Goal: Information Seeking & Learning: Learn about a topic

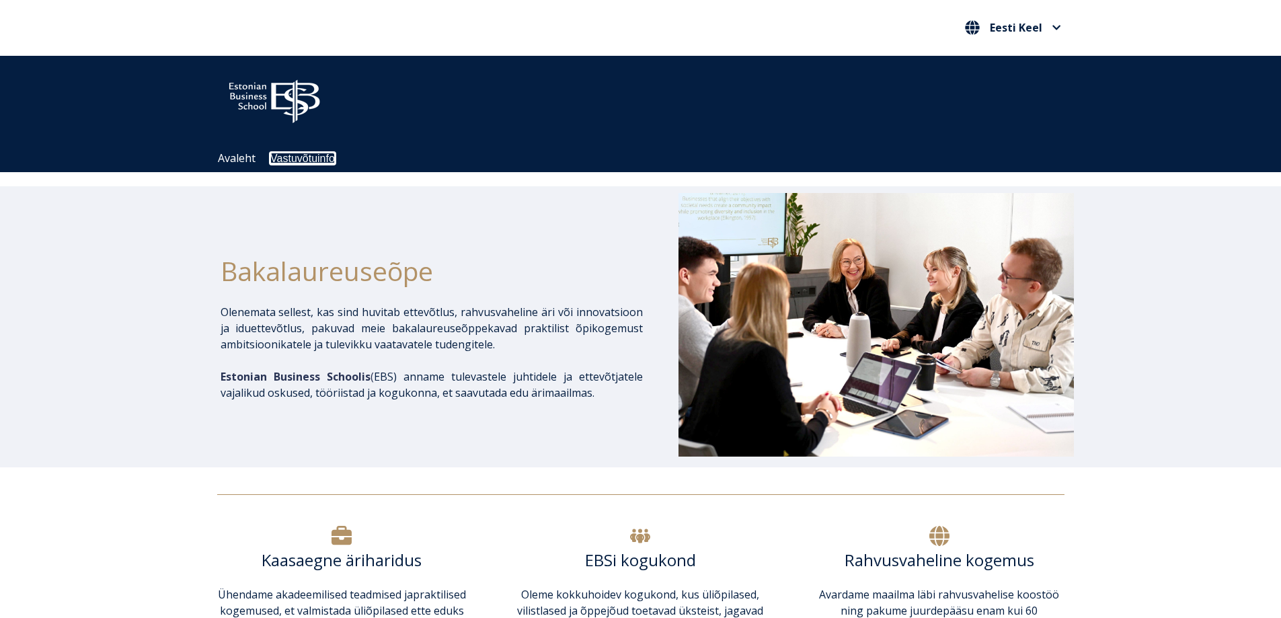
click at [312, 156] on link "Vastuvõtuinfo" at bounding box center [302, 158] width 65 height 11
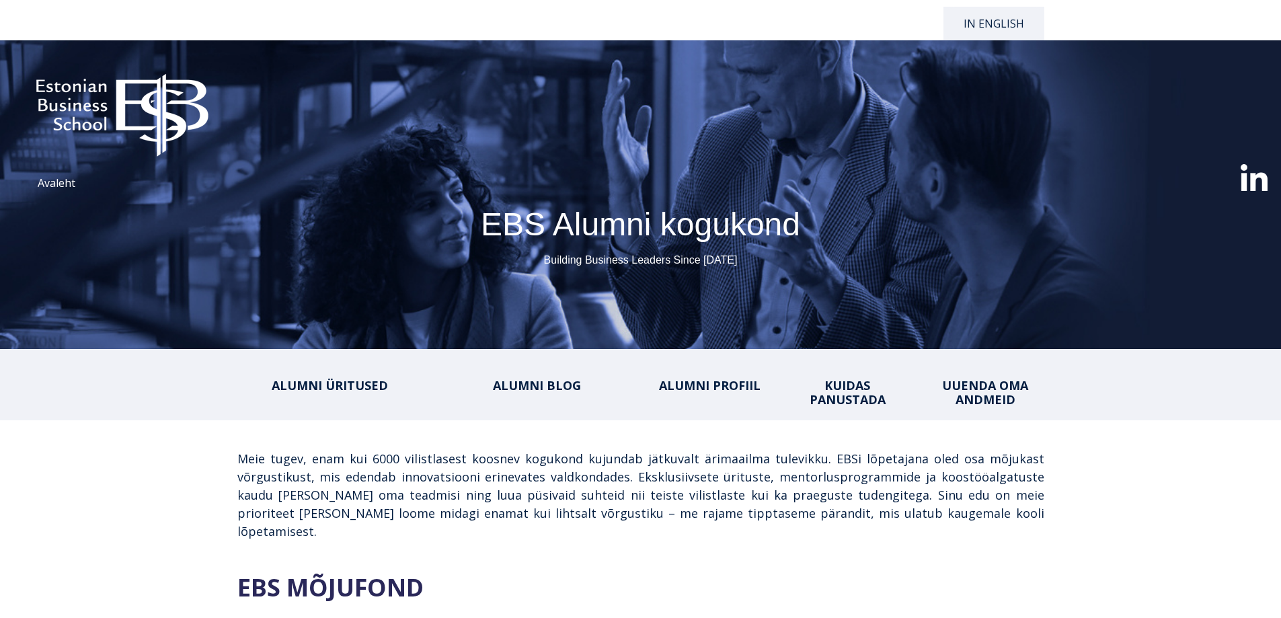
select select "**"
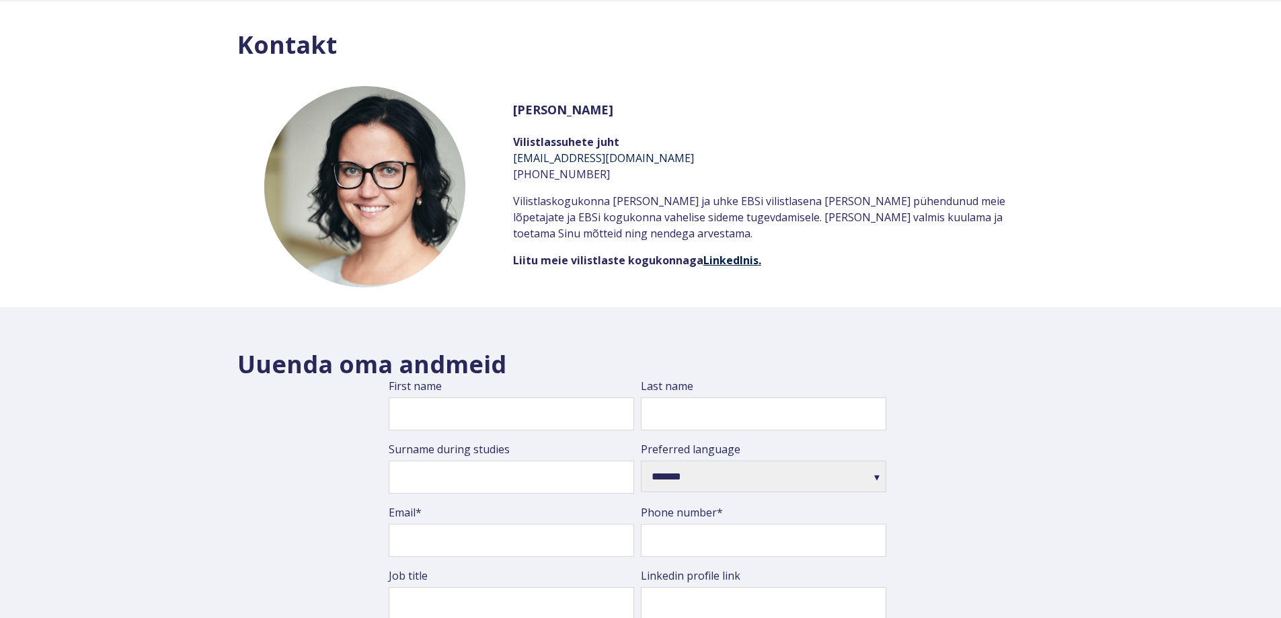
scroll to position [2013, 0]
